Goal: Check status: Check status

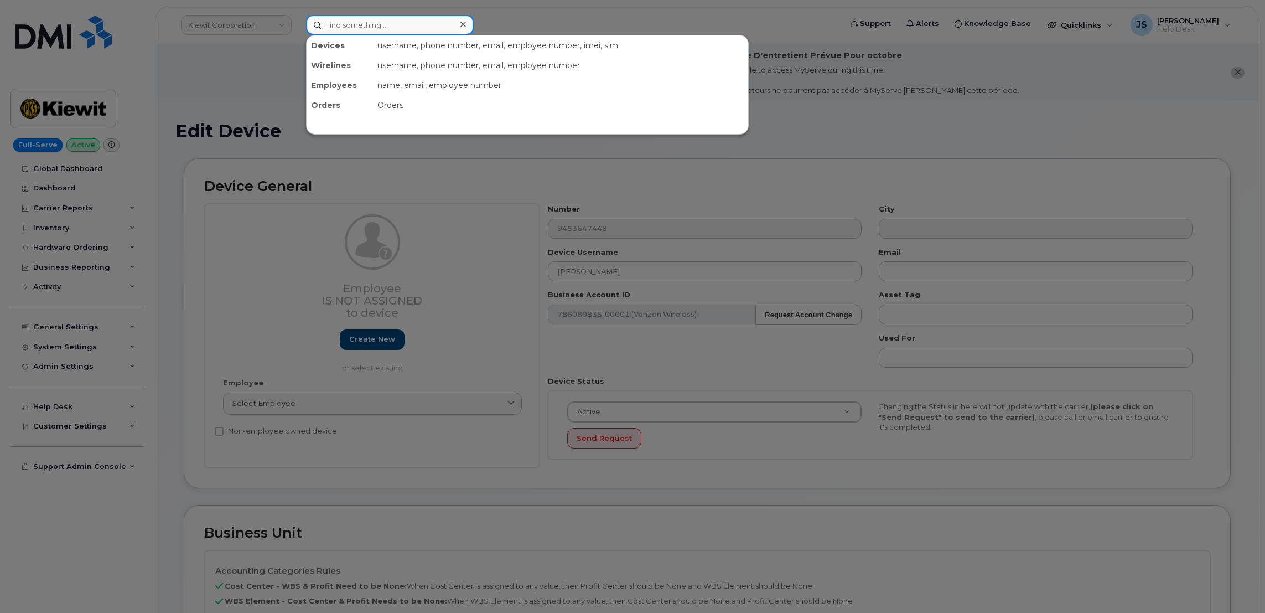
paste input "8329841026"
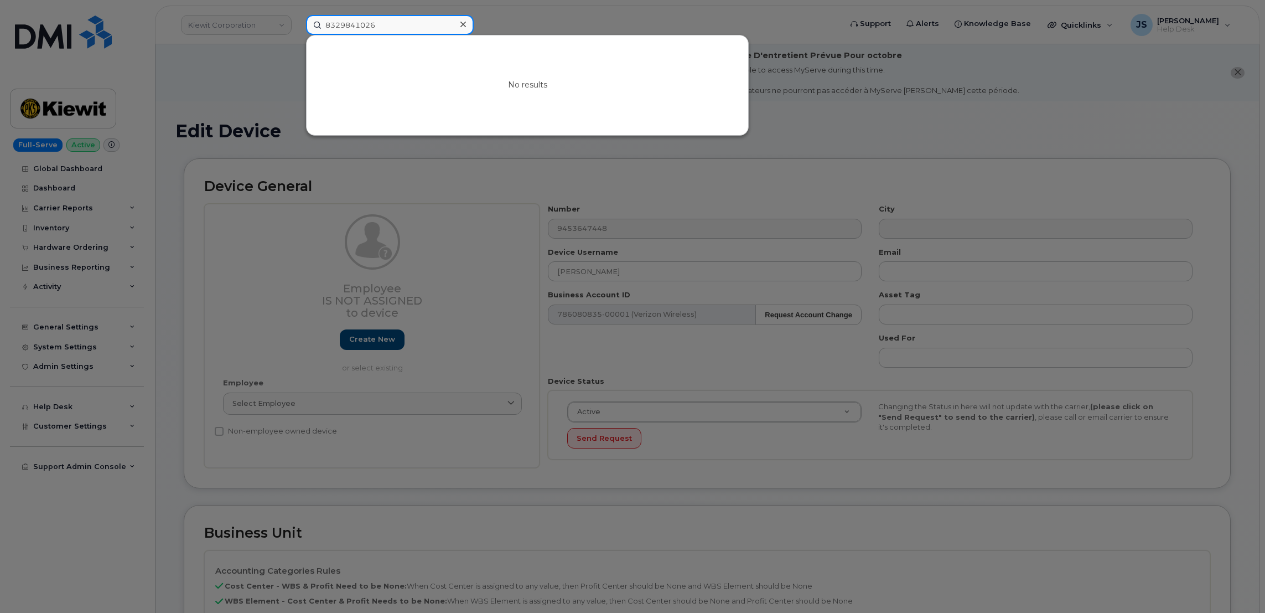
type input "8329841026"
click at [226, 103] on div at bounding box center [632, 306] width 1265 height 613
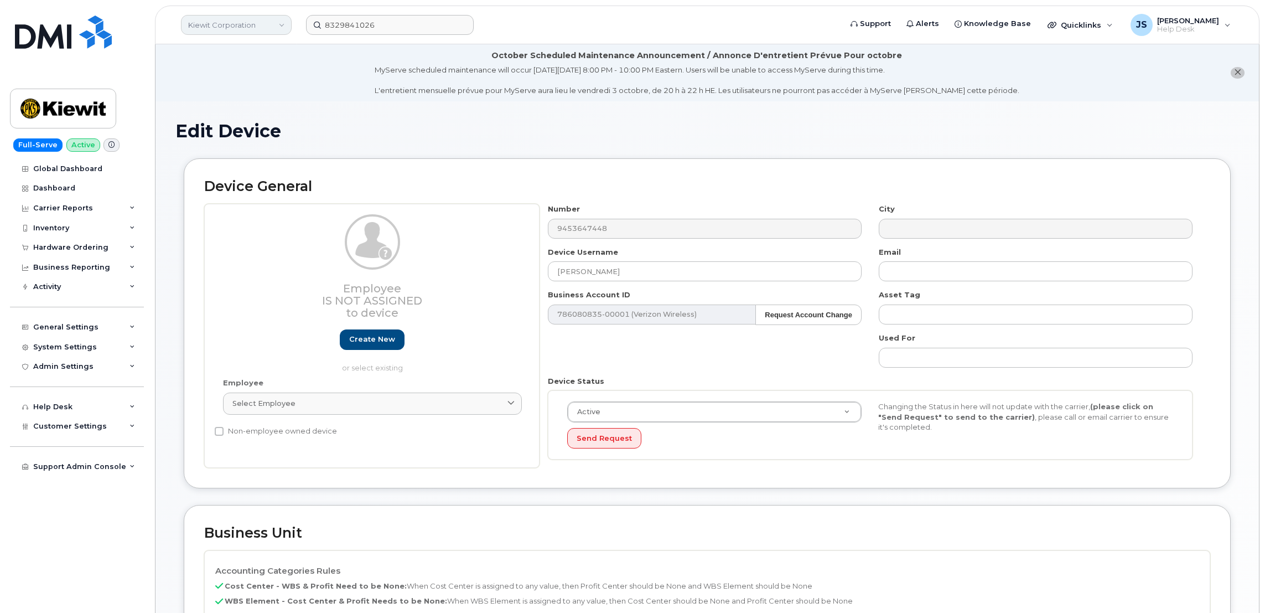
click at [225, 16] on link "Kiewit Corporation" at bounding box center [236, 25] width 111 height 20
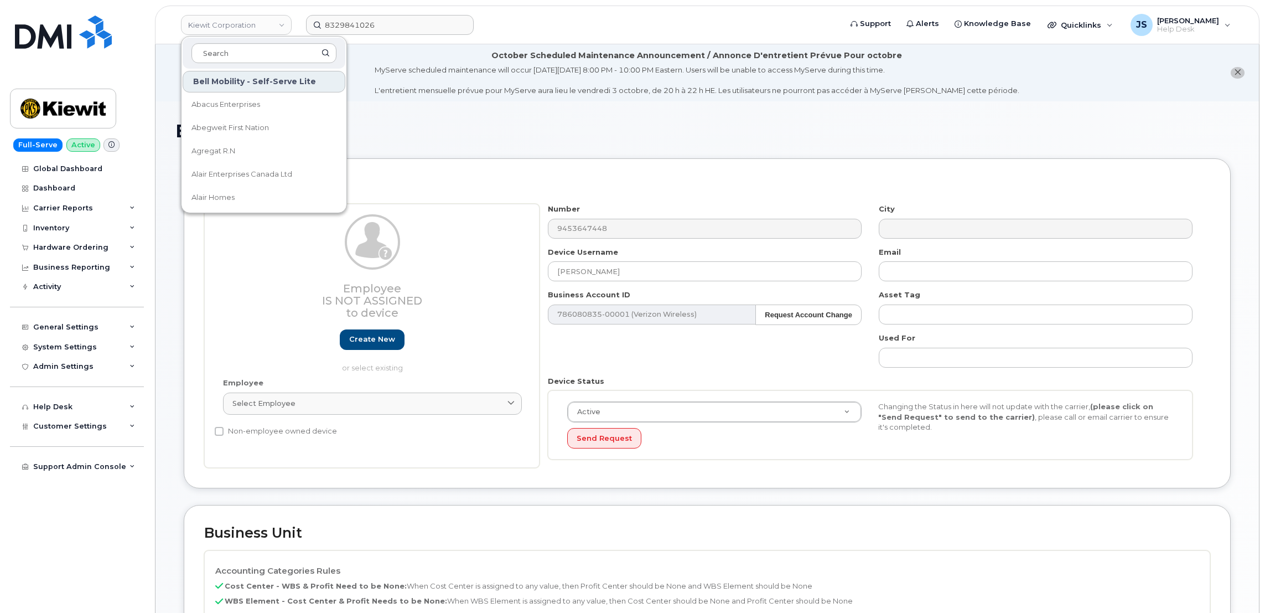
click at [406, 84] on div "MyServe scheduled maintenance will occur on Friday October 3rd, 8:00 PM - 10:00…" at bounding box center [697, 80] width 645 height 31
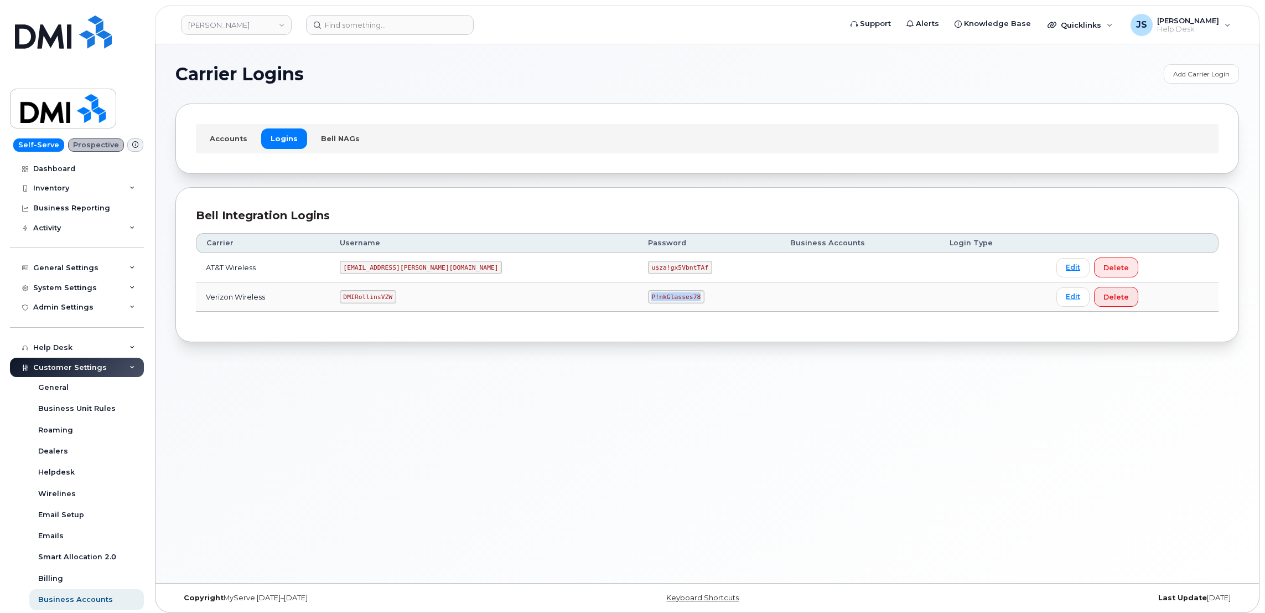
drag, startPoint x: 612, startPoint y: 295, endPoint x: 566, endPoint y: 298, distance: 46.0
click at [648, 298] on code "P!nkGlasses78" at bounding box center [676, 296] width 56 height 13
copy code "P!nkGlasses78"
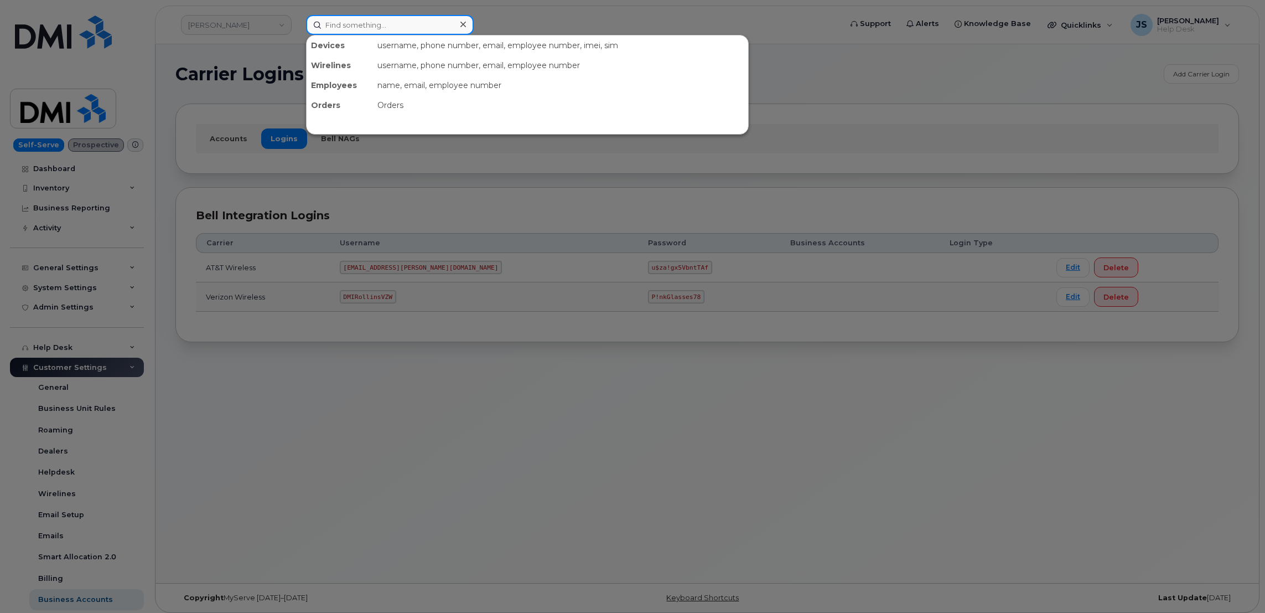
click at [422, 20] on input at bounding box center [390, 25] width 168 height 20
paste input "7723597669"
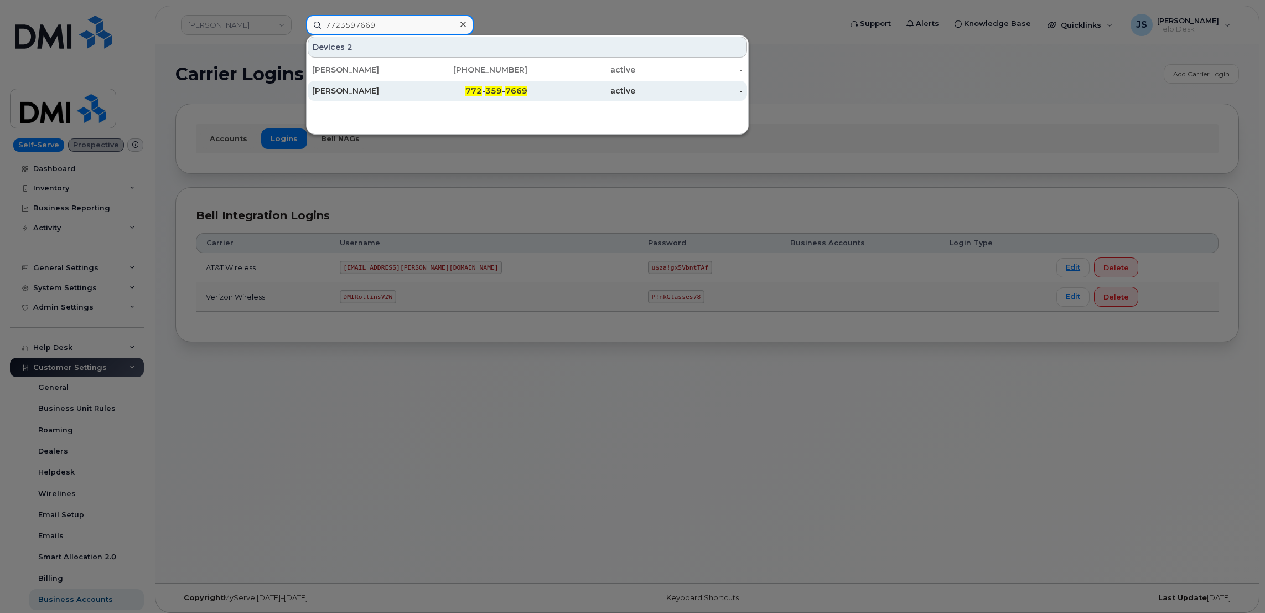
type input "7723597669"
click at [355, 92] on div "Brenno Teffoletto" at bounding box center [366, 90] width 108 height 11
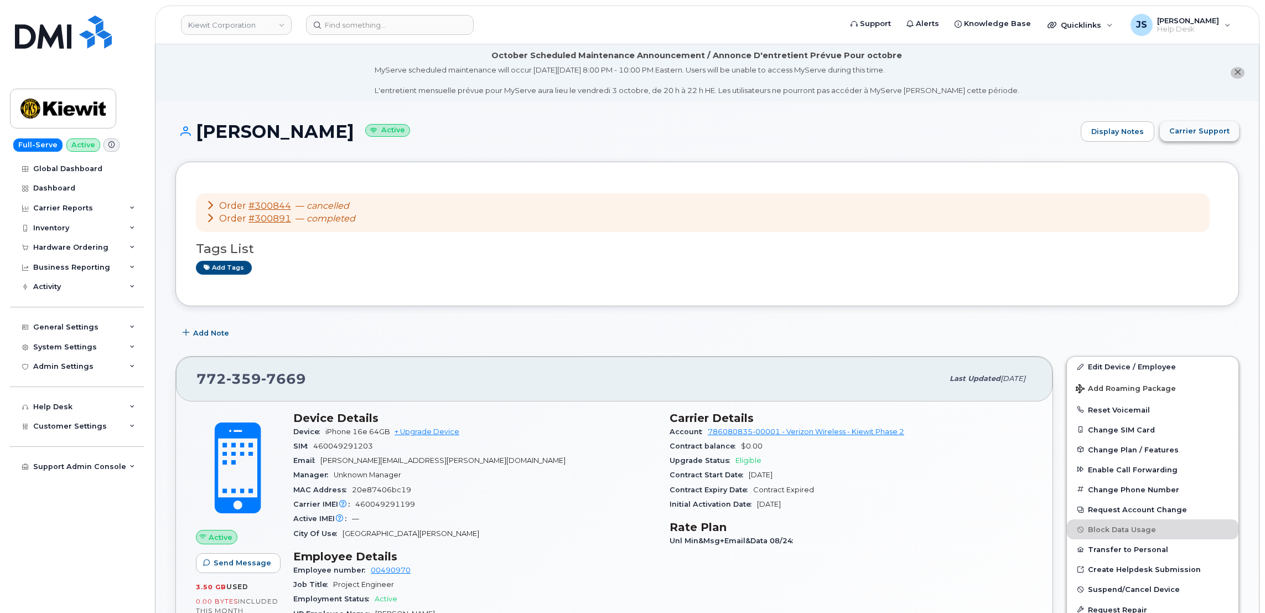
click at [1204, 128] on span "Carrier Support" at bounding box center [1199, 131] width 60 height 11
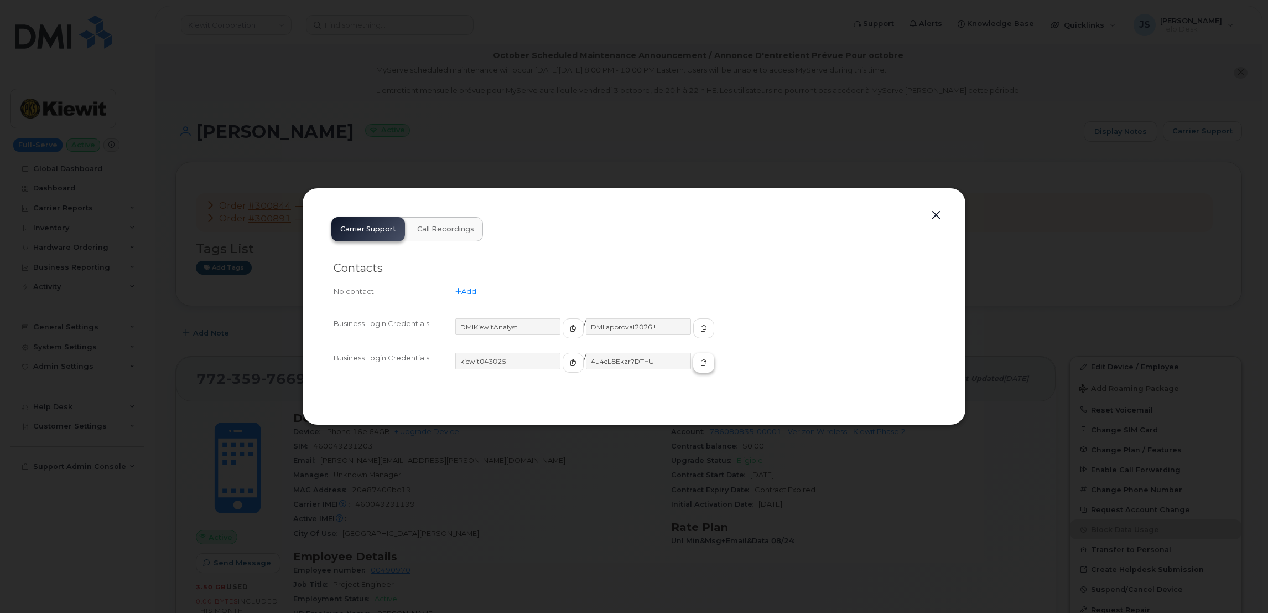
click at [693, 361] on button "button" at bounding box center [703, 363] width 21 height 20
click at [530, 97] on div at bounding box center [634, 306] width 1268 height 613
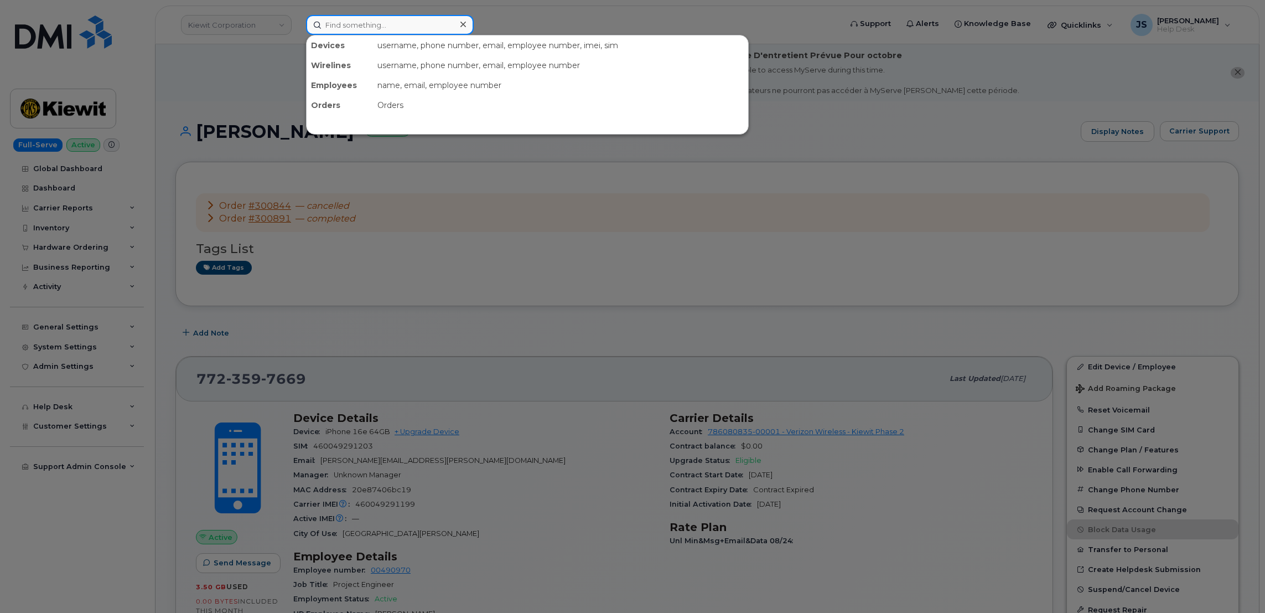
click at [437, 24] on input at bounding box center [390, 25] width 168 height 20
paste input "302170"
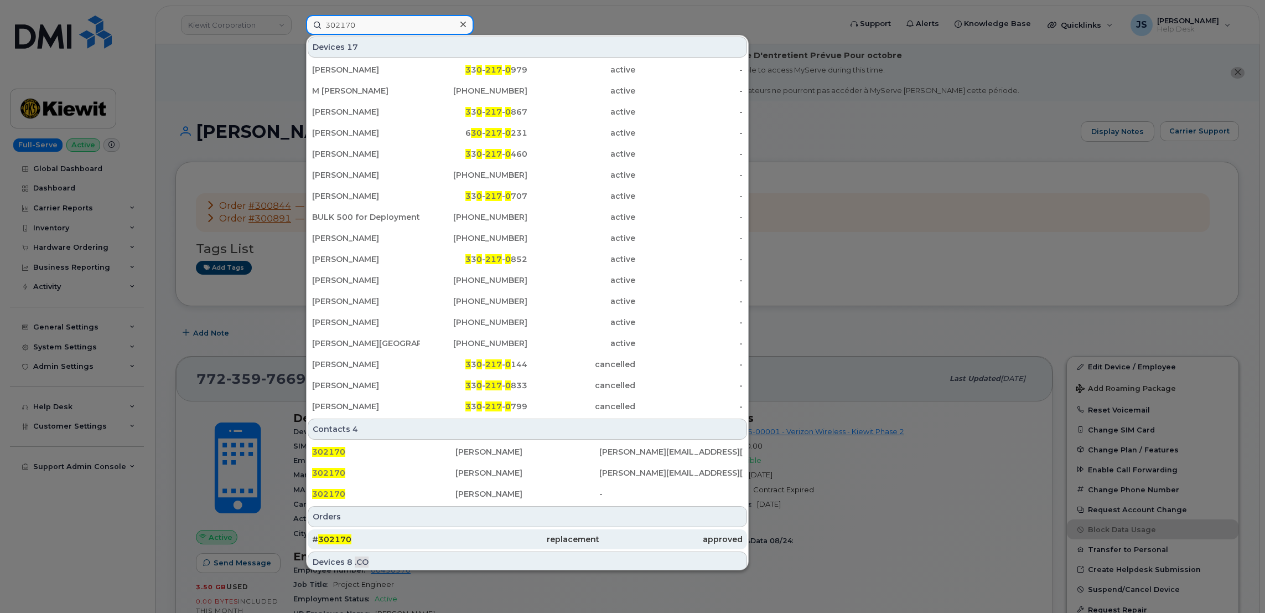
type input "302170"
click at [456, 539] on div "replacement" at bounding box center [526, 539] width 143 height 11
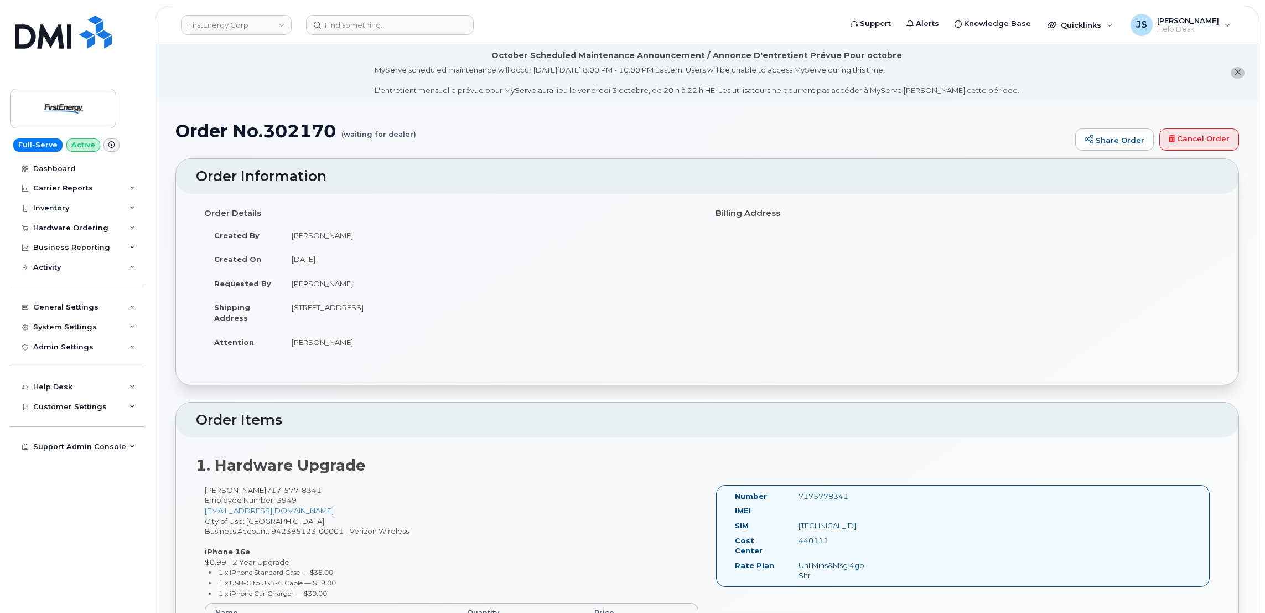
click at [308, 134] on h1 "Order No.302170 (waiting for dealer)" at bounding box center [622, 130] width 894 height 19
copy h1 "302170"
click at [390, 20] on input at bounding box center [390, 25] width 168 height 20
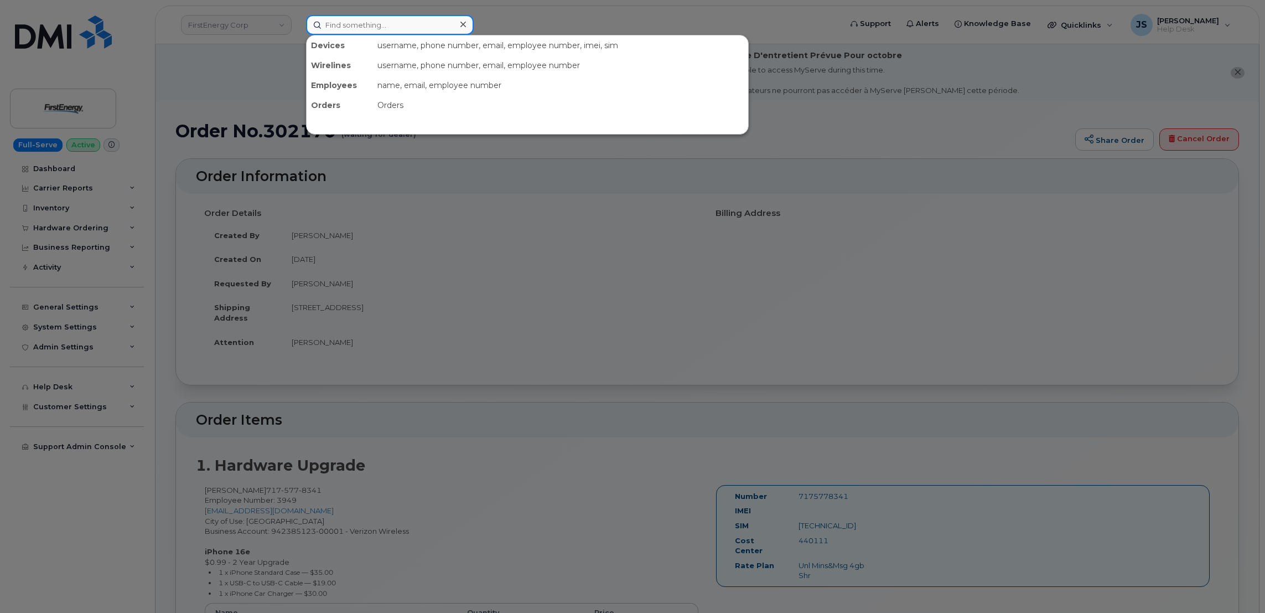
paste input "299029"
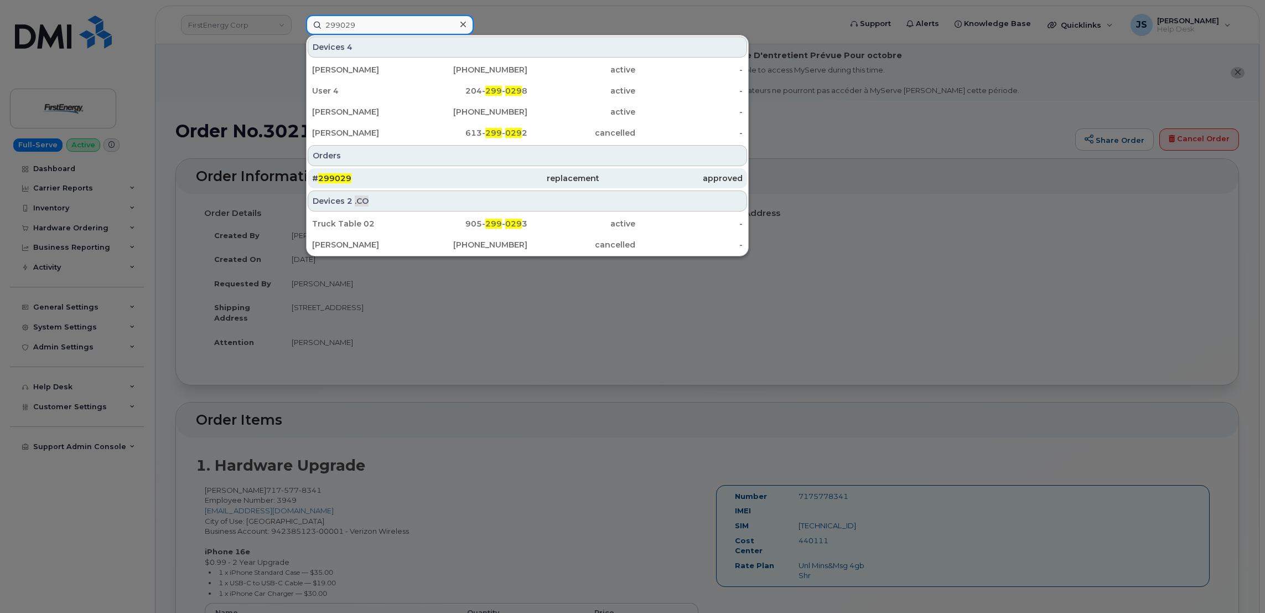
type input "299029"
click at [474, 177] on div "replacement" at bounding box center [526, 178] width 143 height 11
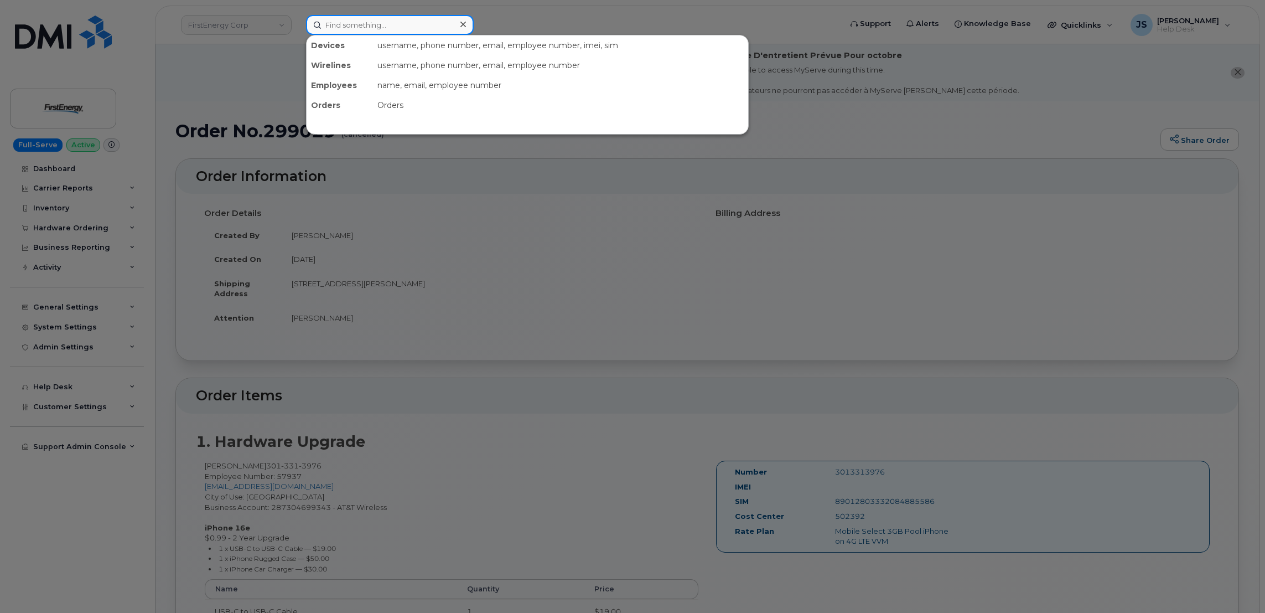
click at [372, 19] on input at bounding box center [390, 25] width 168 height 20
paste input "3013313976"
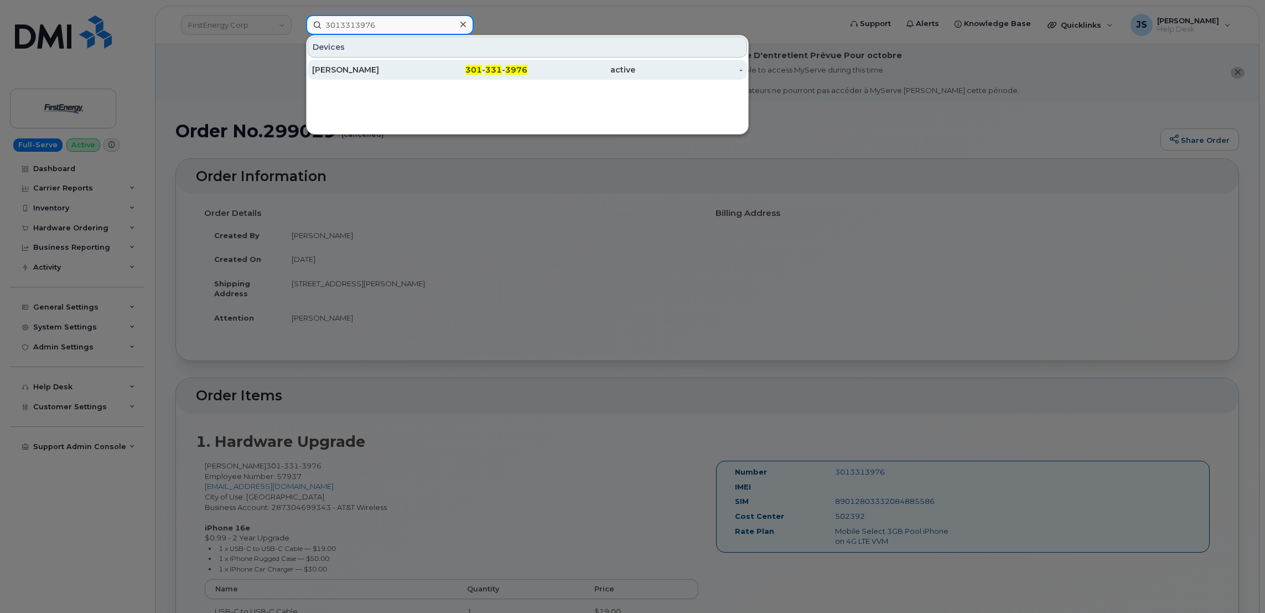
type input "3013313976"
click at [389, 66] on div "[PERSON_NAME]" at bounding box center [366, 69] width 108 height 11
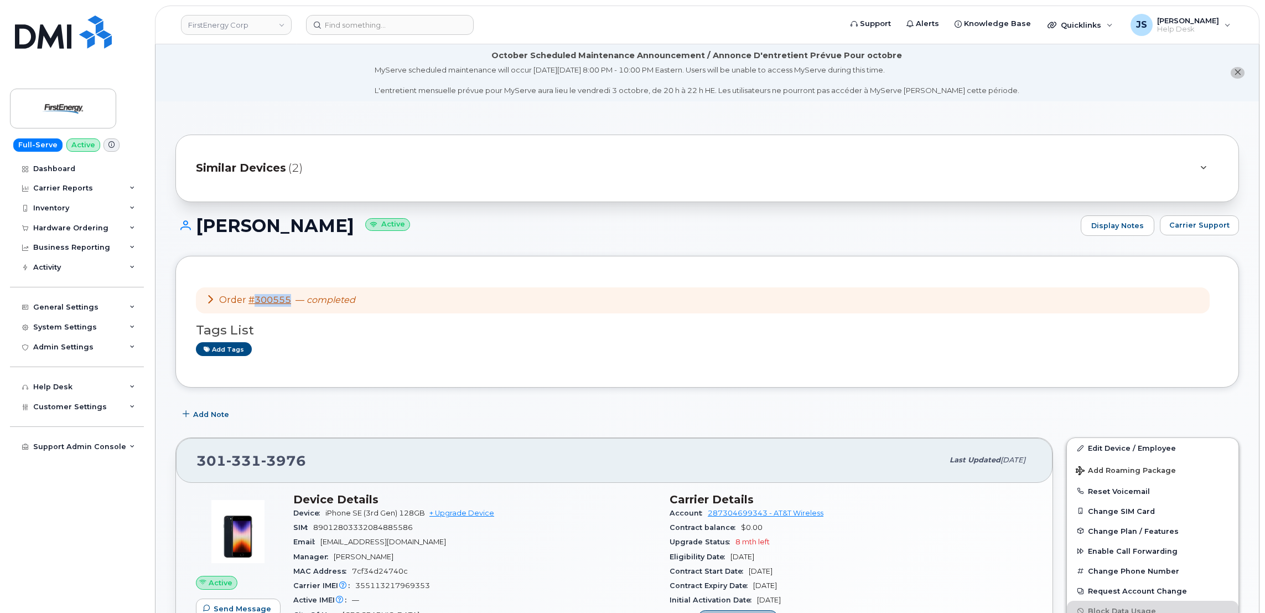
drag, startPoint x: 292, startPoint y: 300, endPoint x: 255, endPoint y: 303, distance: 37.2
click at [255, 303] on div "Order #300555 — completed" at bounding box center [280, 300] width 149 height 13
drag, startPoint x: 255, startPoint y: 303, endPoint x: 265, endPoint y: 303, distance: 10.0
copy link "300555"
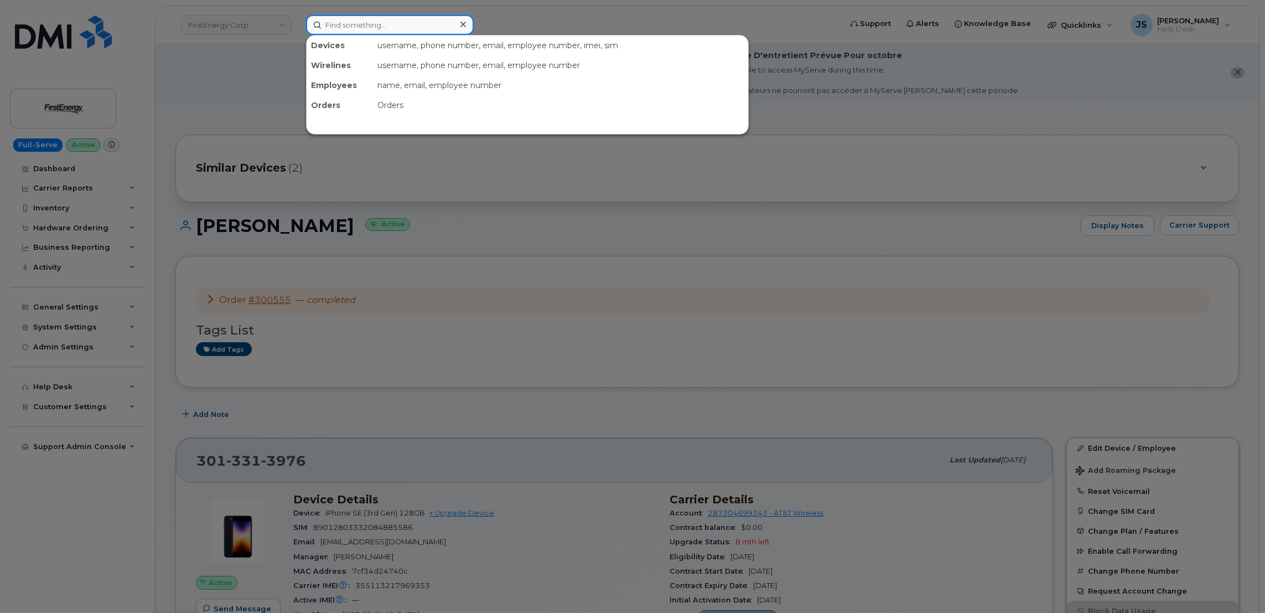
paste input "300555"
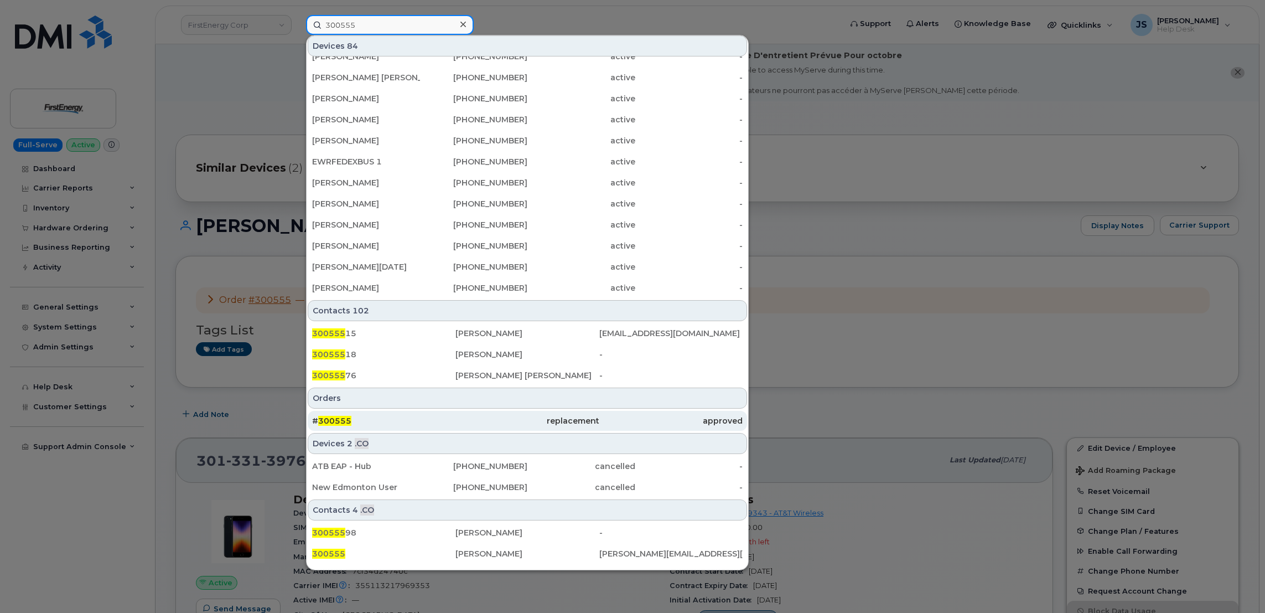
scroll to position [198, 0]
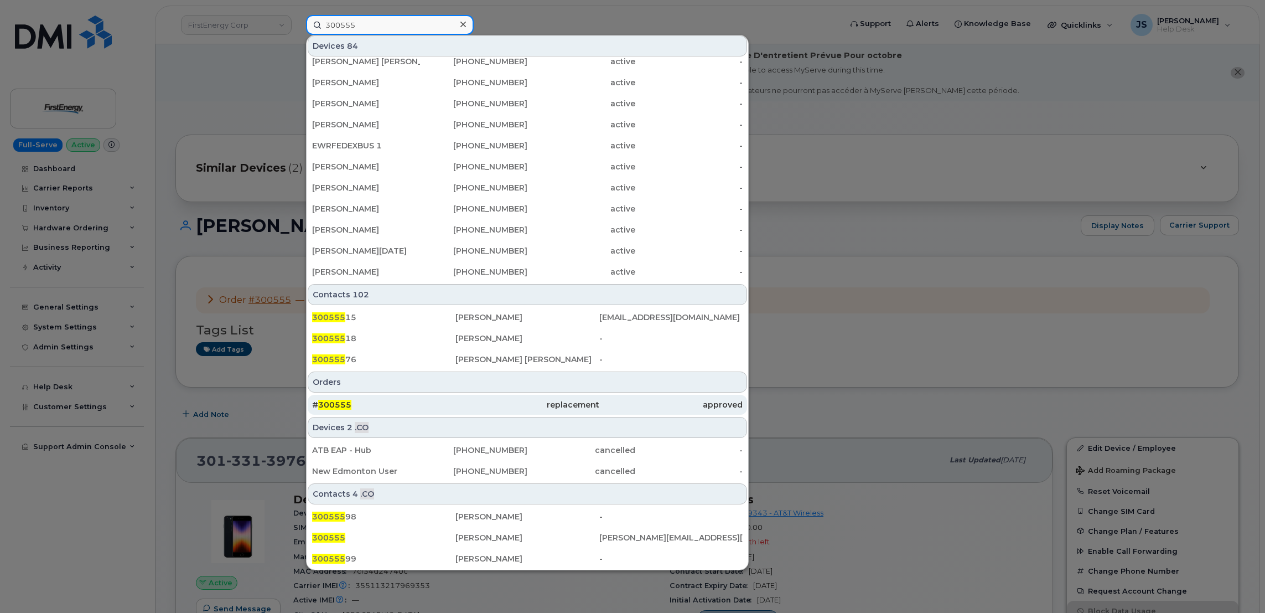
type input "300555"
click at [441, 403] on div "# 300555" at bounding box center [383, 404] width 143 height 11
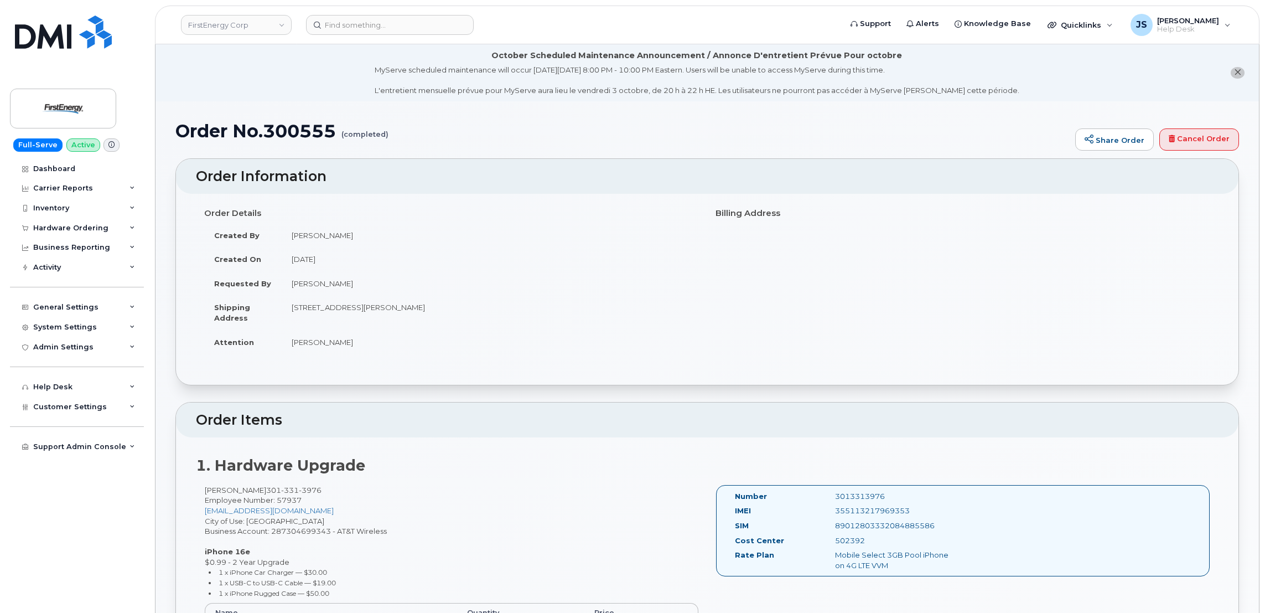
click at [297, 127] on h1 "Order No.300555 (completed)" at bounding box center [622, 130] width 894 height 19
copy h1 "300555"
drag, startPoint x: 332, startPoint y: 489, endPoint x: 277, endPoint y: 489, distance: 54.2
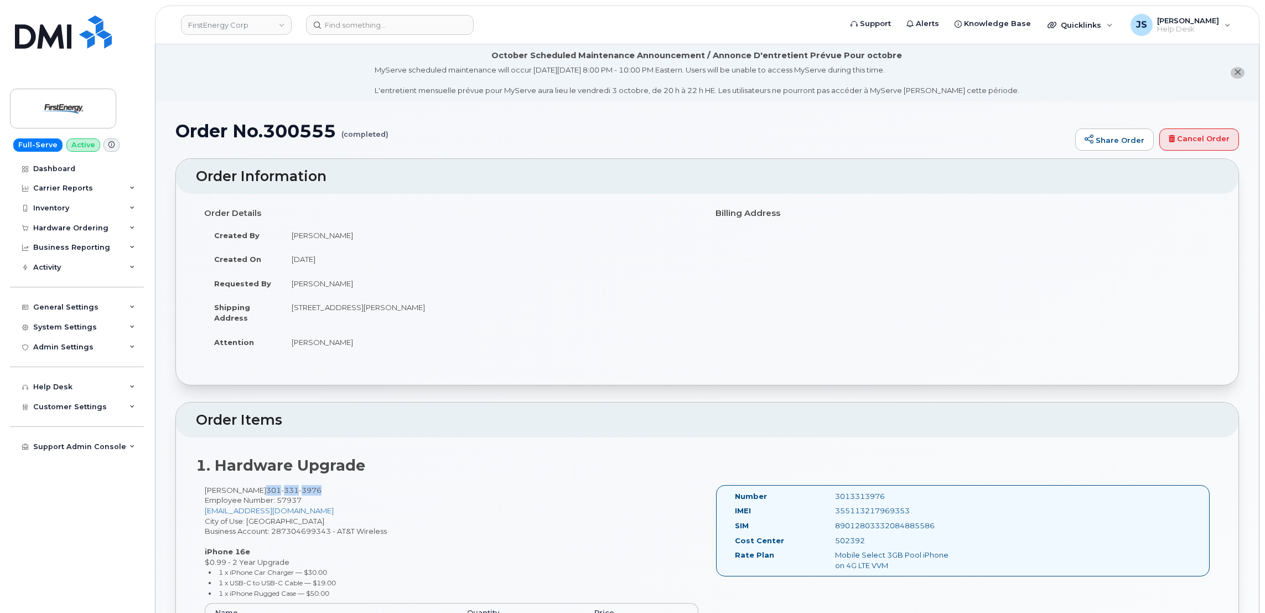
click at [277, 489] on span "[PHONE_NUMBER]" at bounding box center [293, 489] width 55 height 9
copy span "[PHONE_NUMBER]"
